Goal: Obtain resource: Download file/media

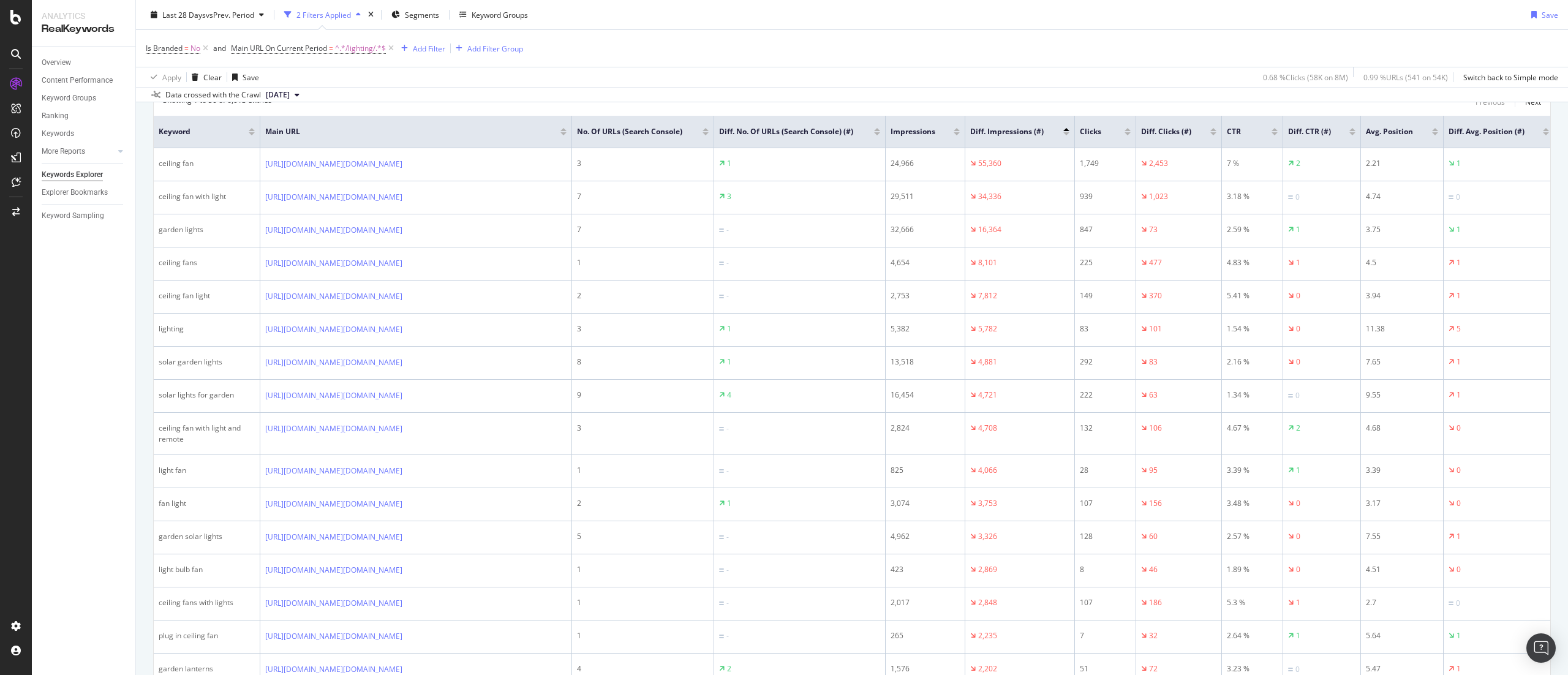
scroll to position [417, 0]
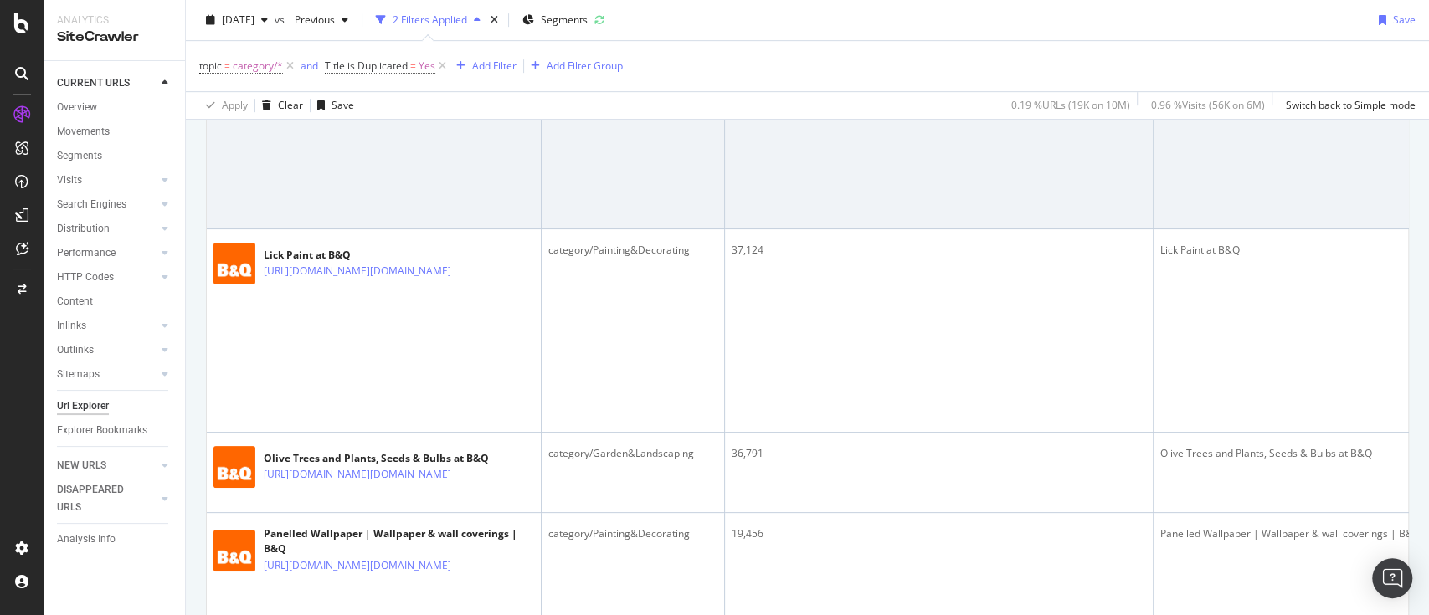
scroll to position [677, 0]
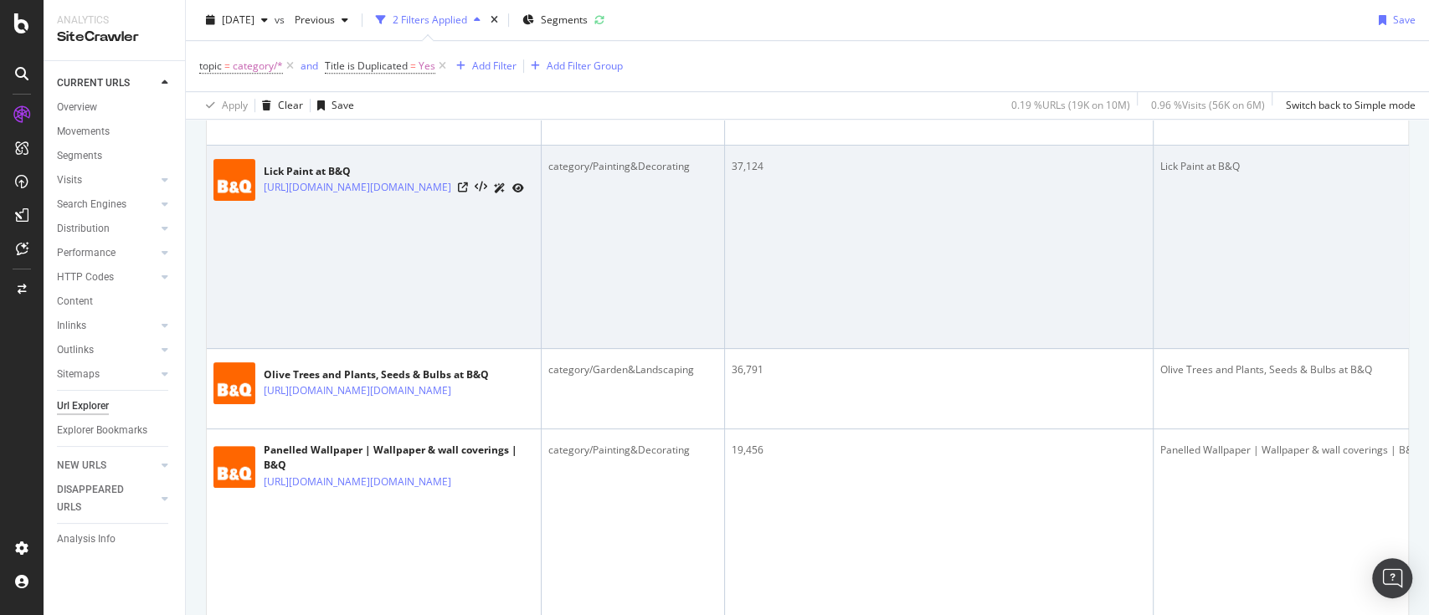
click at [672, 349] on td "category/Painting&Decorating" at bounding box center [632, 247] width 183 height 203
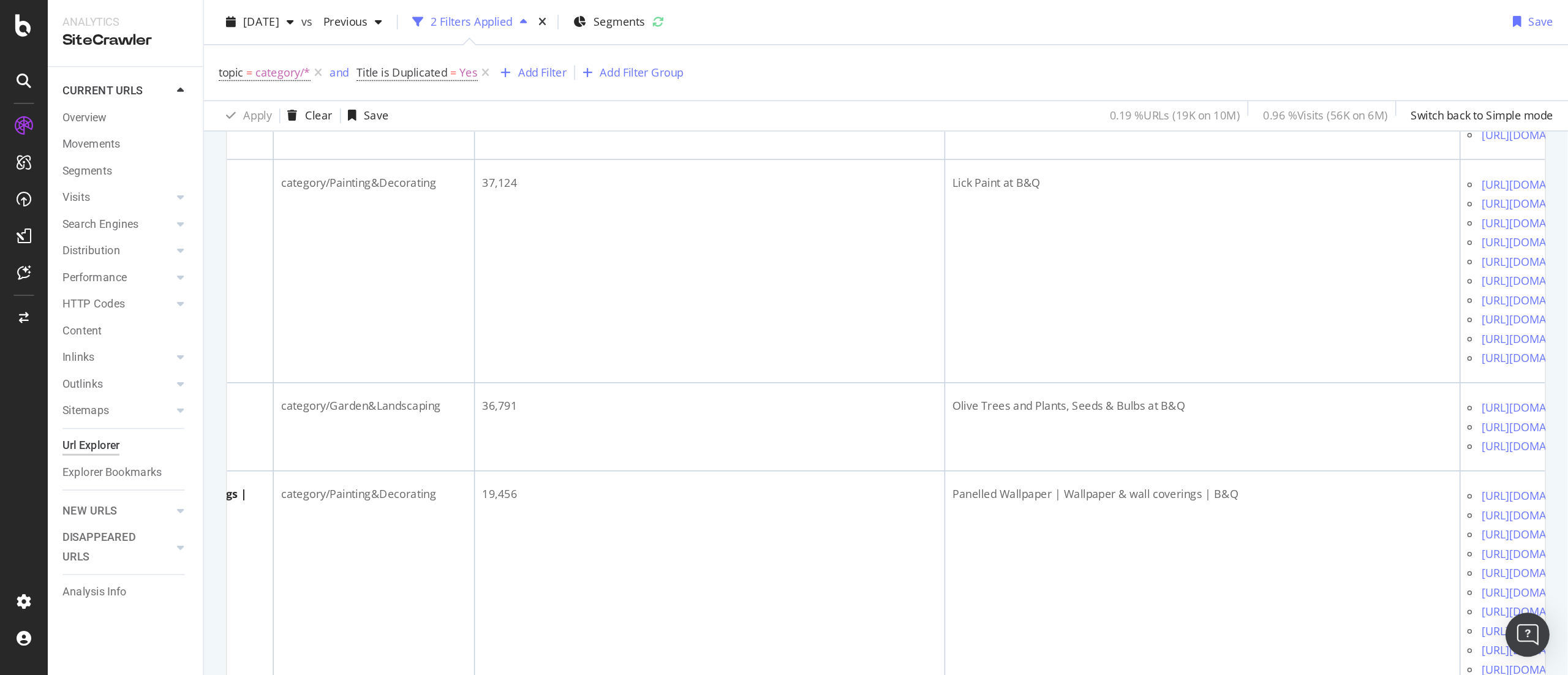
scroll to position [0, 0]
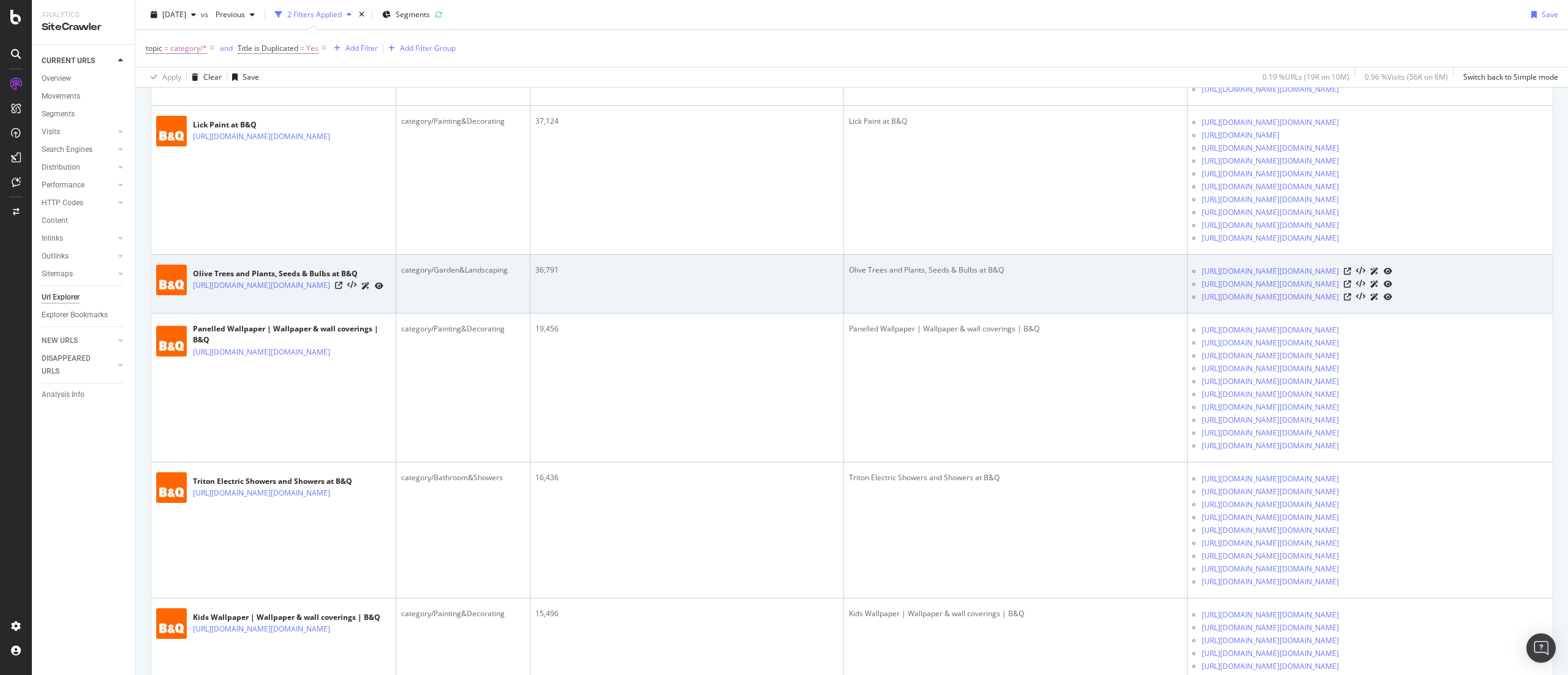
drag, startPoint x: 1014, startPoint y: 0, endPoint x: 902, endPoint y: 438, distance: 452.1
click at [902, 314] on td "Olive Trees and Plants, Seeds & Bulbs at B&Q" at bounding box center [1016, 284] width 344 height 59
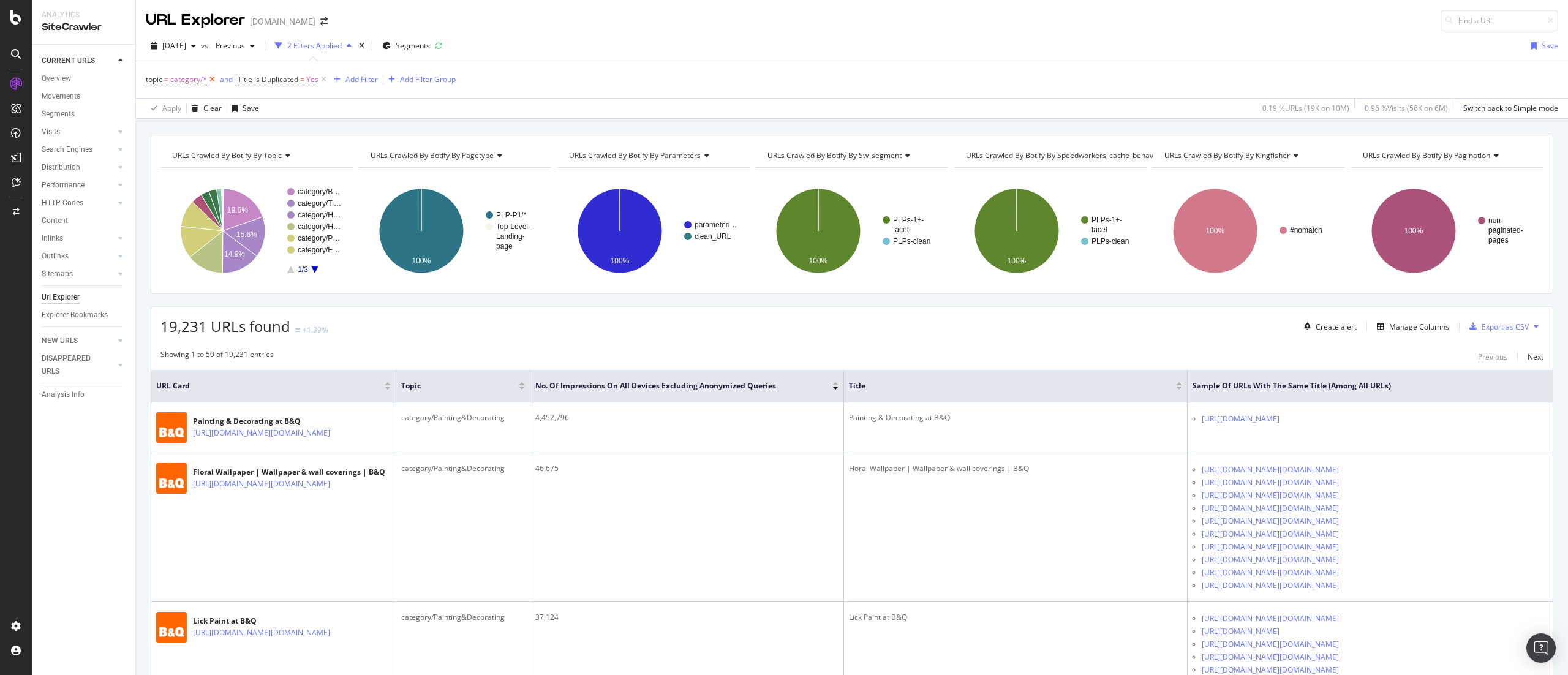
click at [209, 83] on icon at bounding box center [212, 79] width 10 height 12
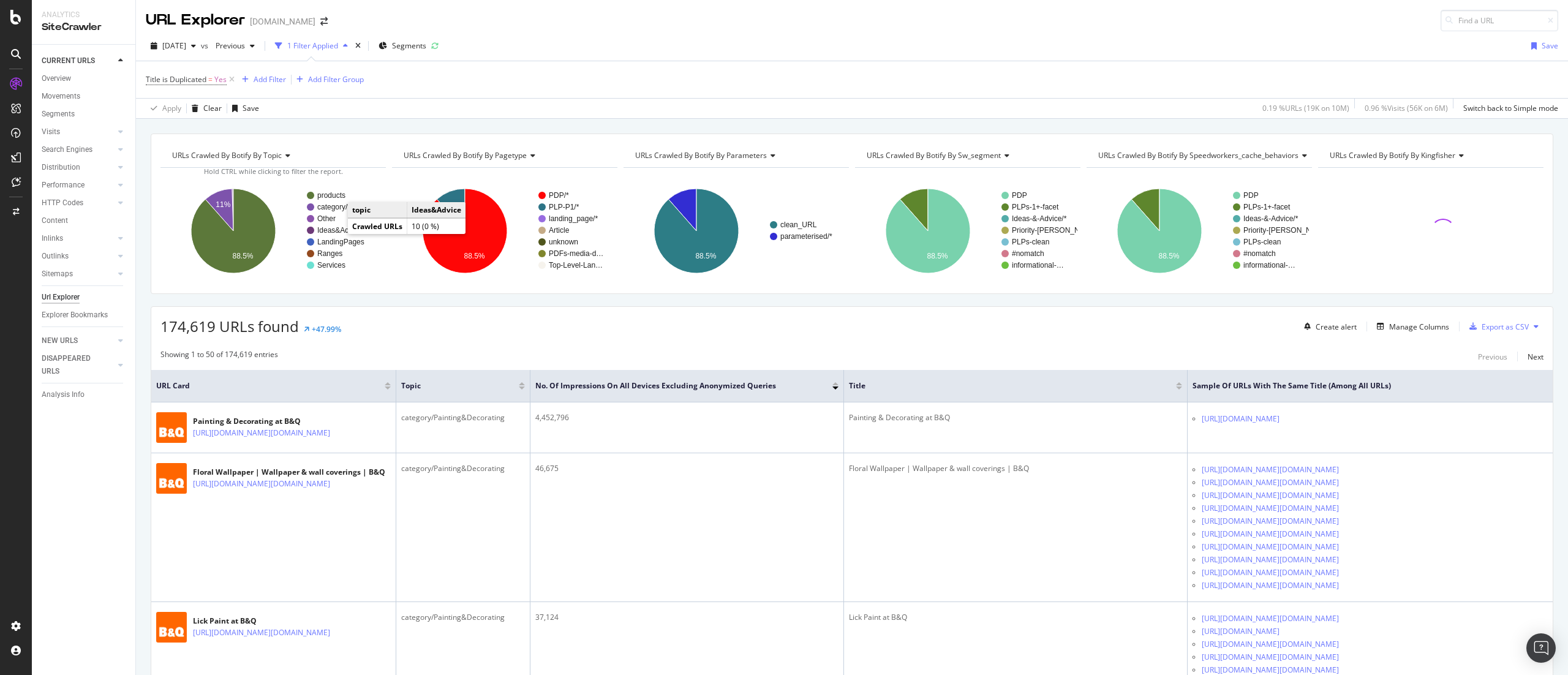
click at [334, 229] on text "Ideas&Advice" at bounding box center [340, 231] width 45 height 9
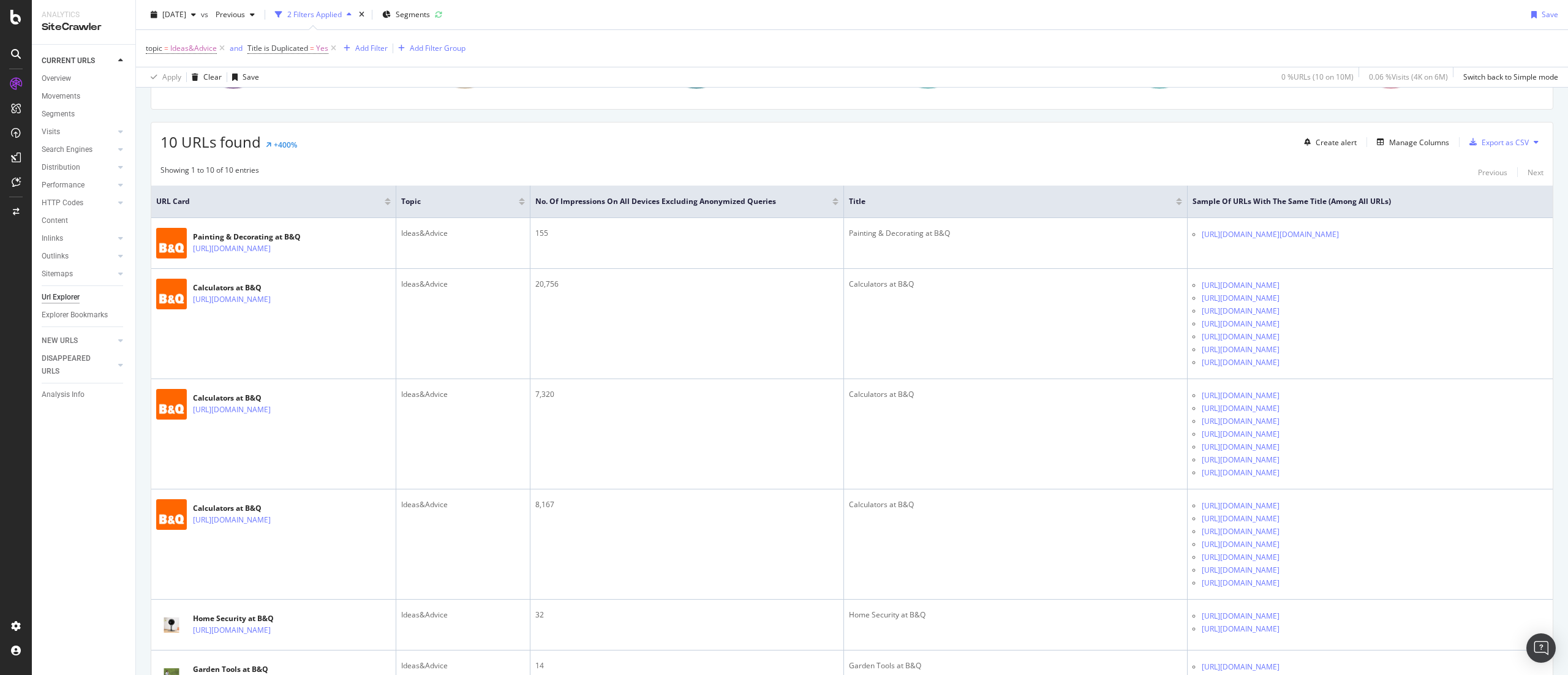
scroll to position [184, 0]
click at [1045, 149] on div "Export as CSV" at bounding box center [1505, 143] width 47 height 10
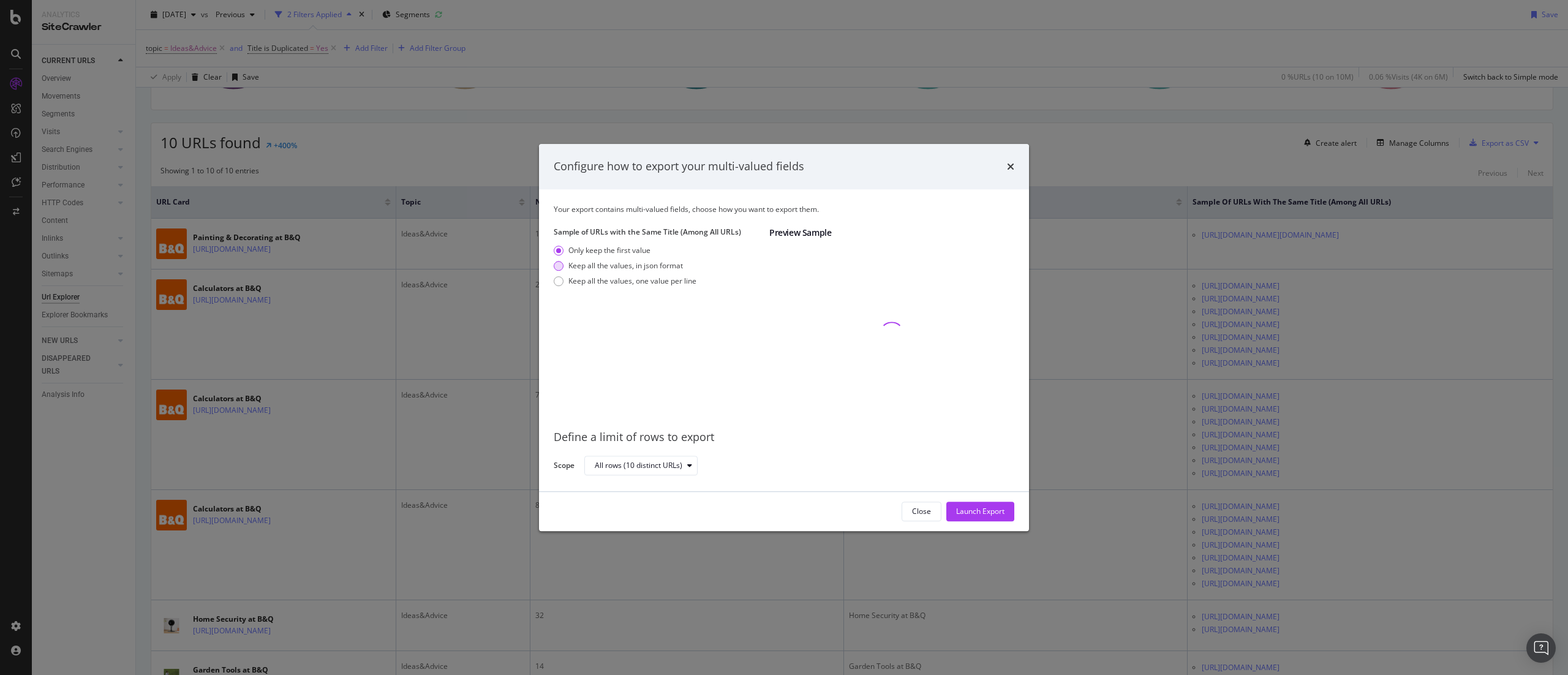
click at [659, 269] on div "Keep all the values, in json format" at bounding box center [626, 266] width 115 height 10
click at [959, 450] on div "Launch Export" at bounding box center [980, 511] width 48 height 10
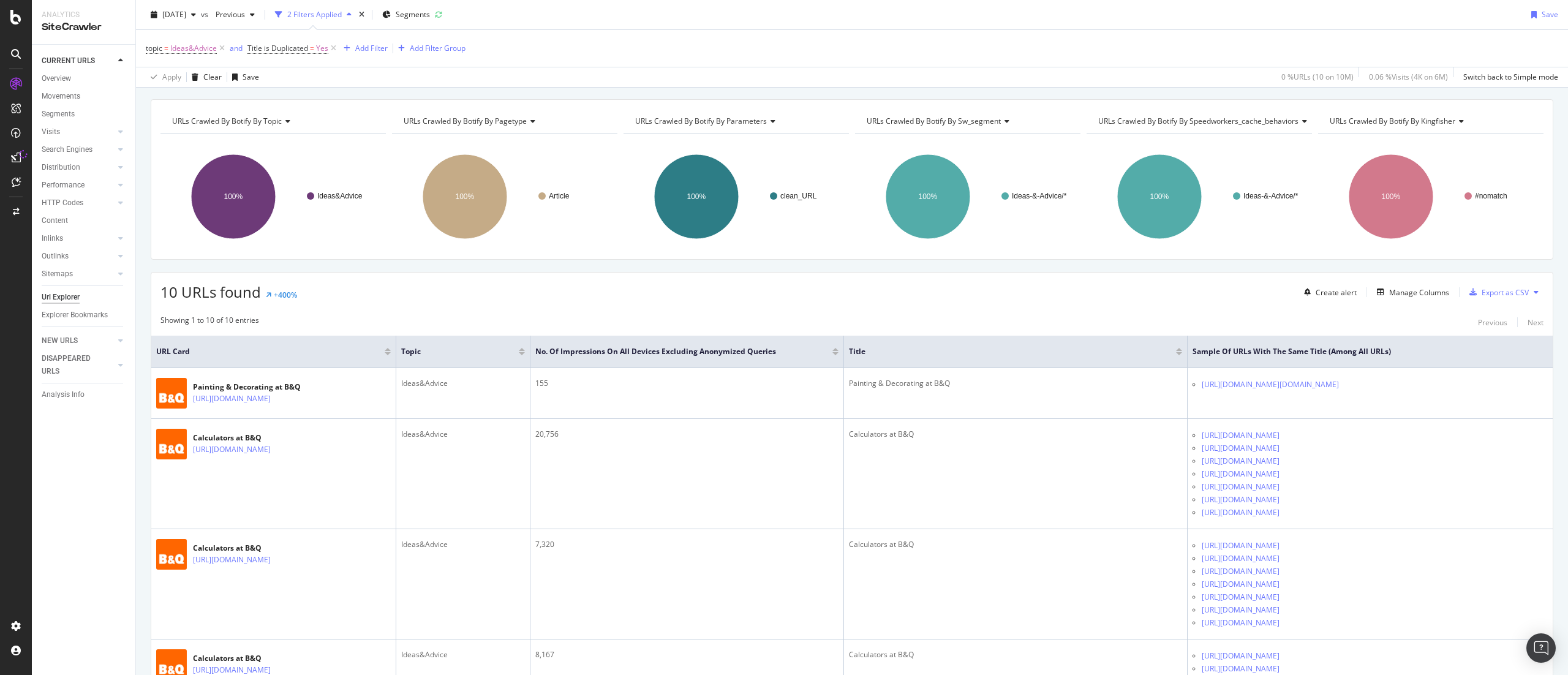
scroll to position [130, 0]
